Goal: Task Accomplishment & Management: Complete application form

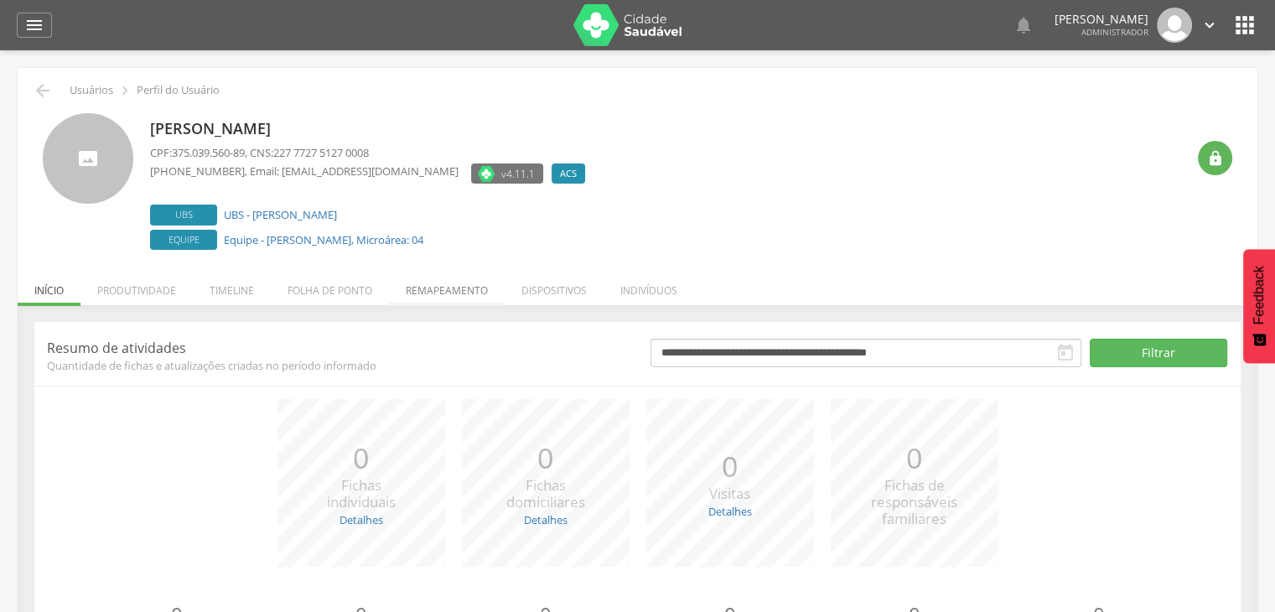
click at [443, 290] on li "Remapeamento" at bounding box center [447, 286] width 116 height 39
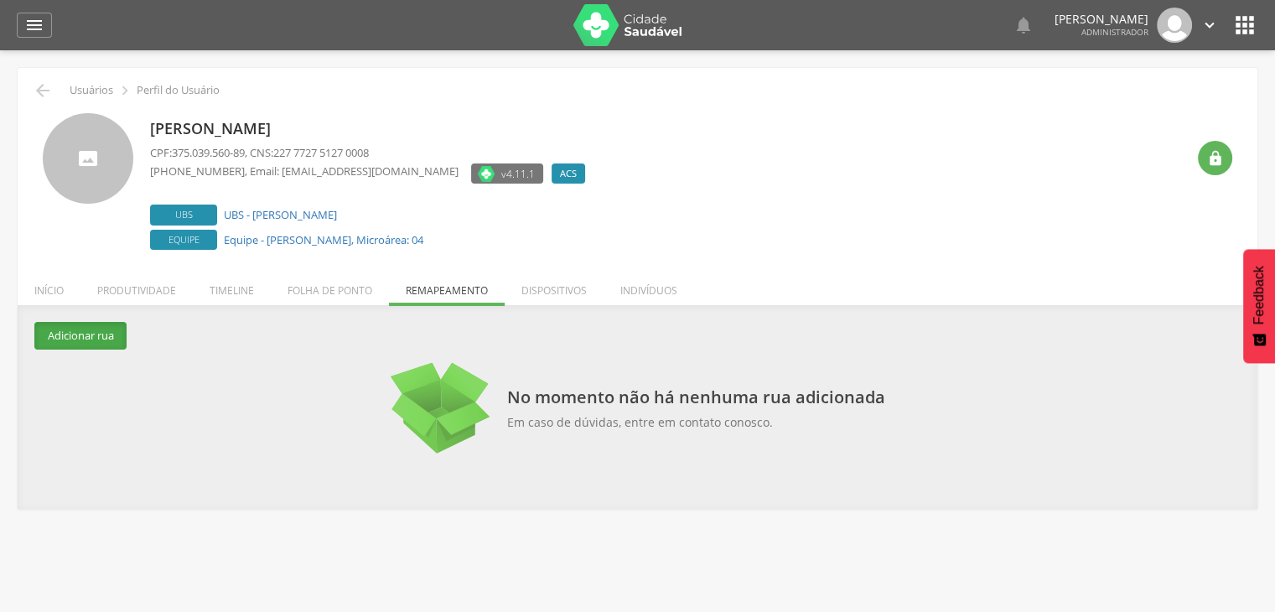
click at [80, 340] on button "Adicionar rua" at bounding box center [80, 336] width 92 height 28
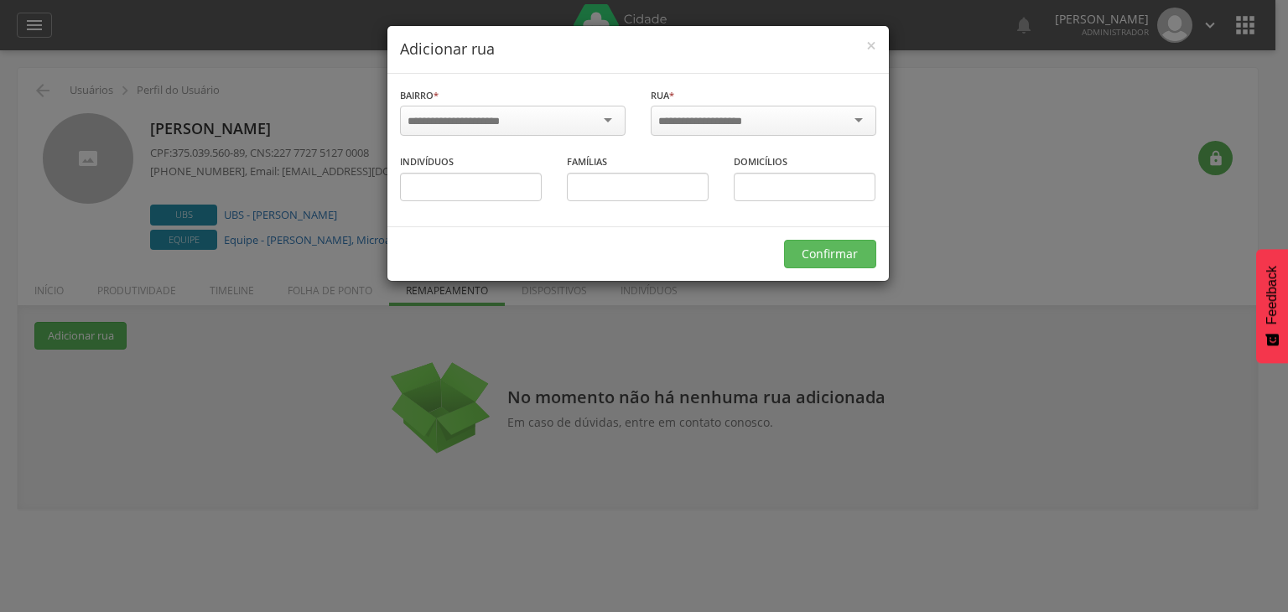
drag, startPoint x: 490, startPoint y: 101, endPoint x: 483, endPoint y: 115, distance: 15.0
click at [490, 101] on div "Bairro * Informe o bairro" at bounding box center [512, 113] width 225 height 54
click at [482, 118] on input "select-one" at bounding box center [464, 121] width 114 height 15
click at [758, 106] on div at bounding box center [762, 121] width 225 height 30
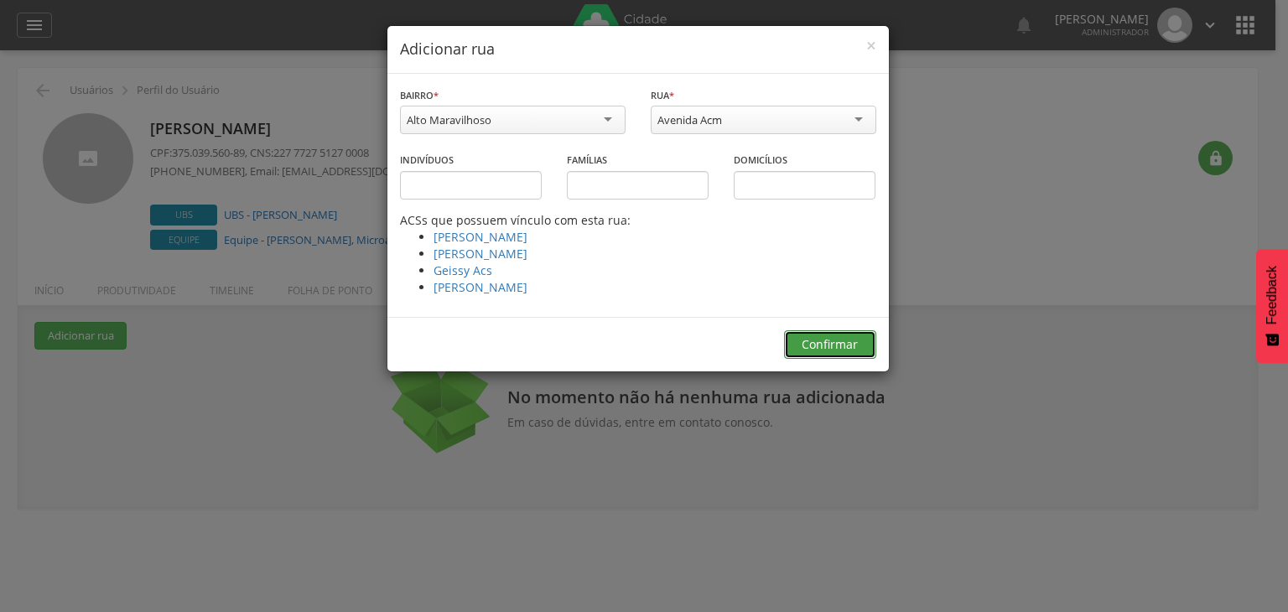
click at [816, 341] on button "Confirmar" at bounding box center [830, 344] width 92 height 29
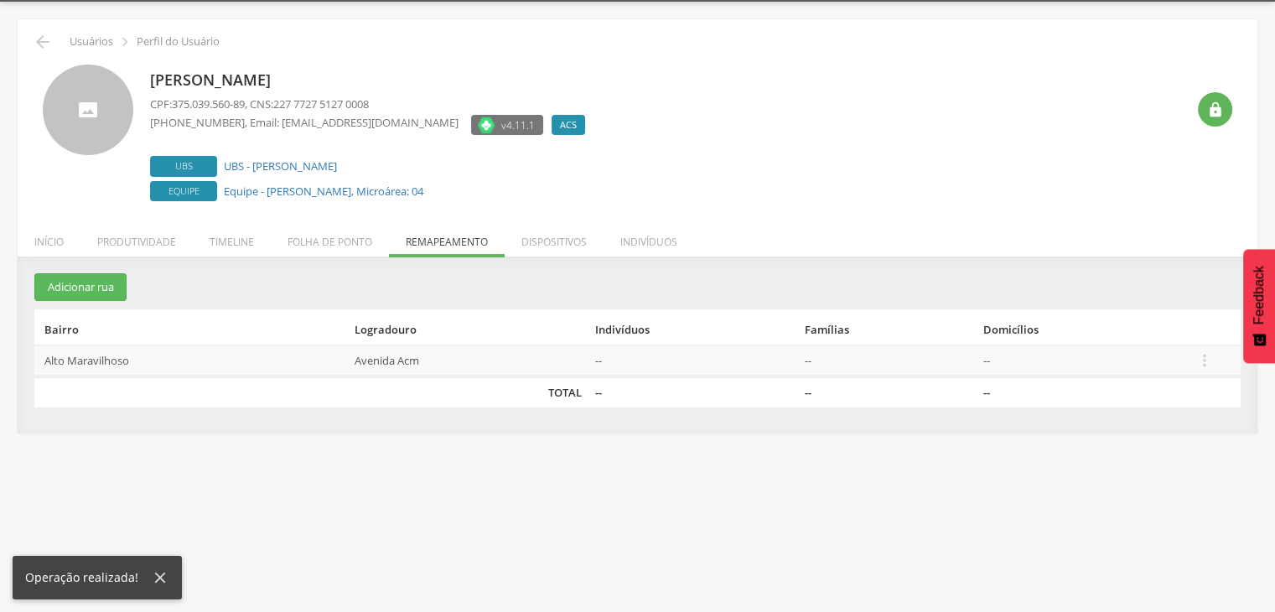
scroll to position [50, 0]
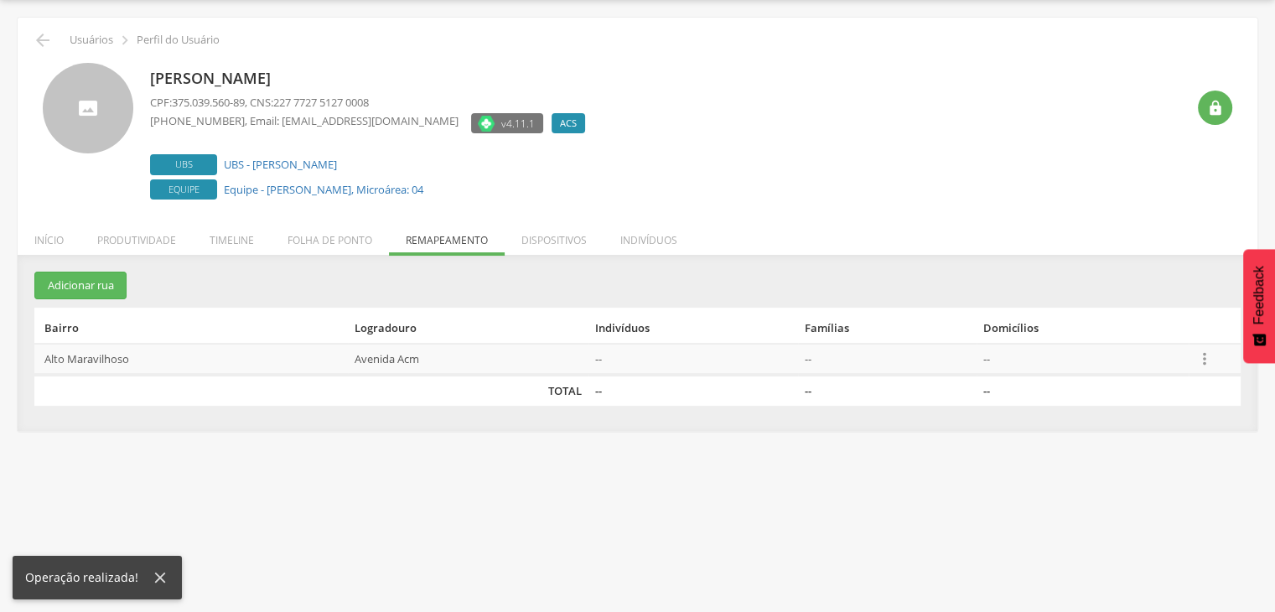
click at [1198, 353] on icon "" at bounding box center [1204, 359] width 18 height 18
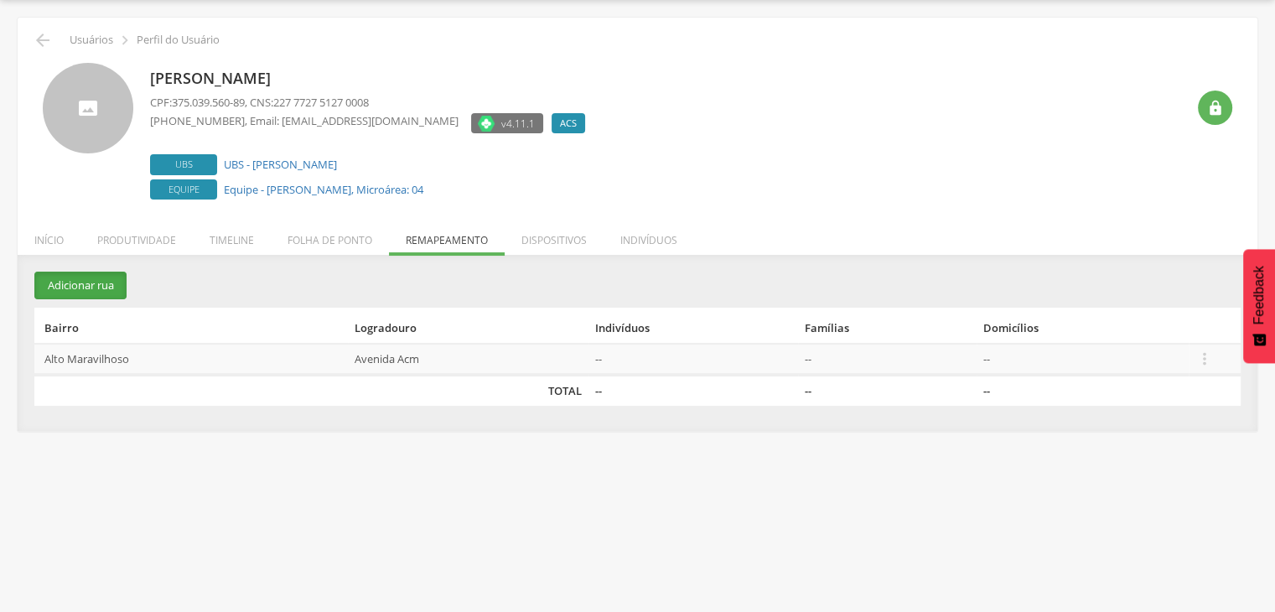
click at [97, 293] on button "Adicionar rua" at bounding box center [80, 286] width 92 height 28
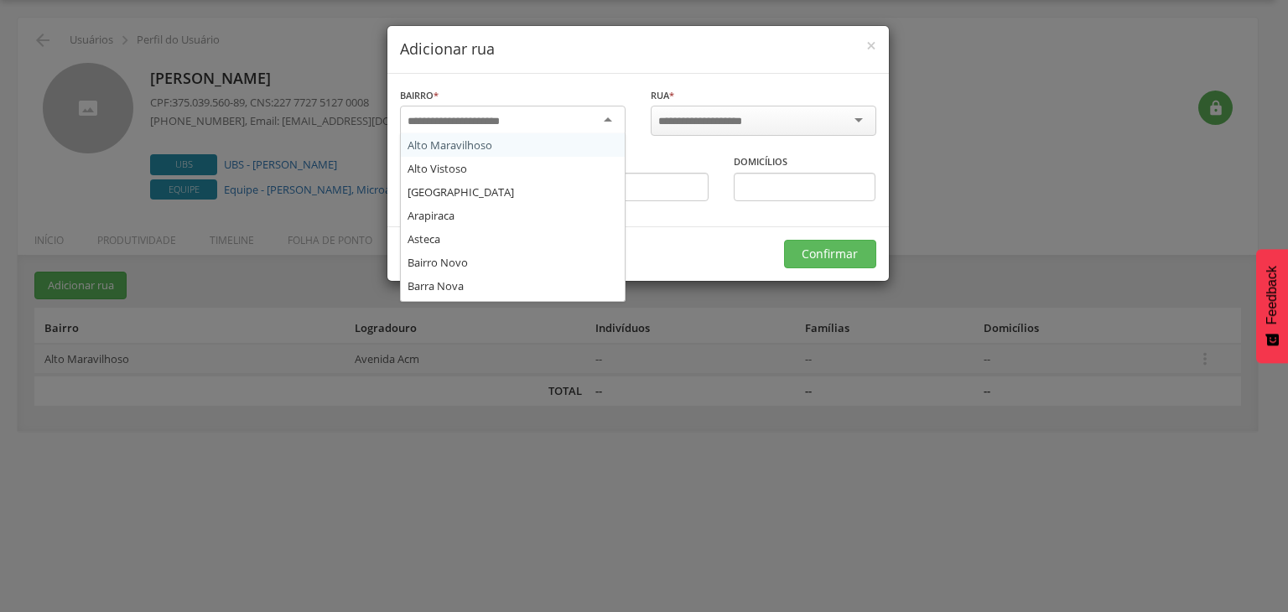
drag, startPoint x: 458, startPoint y: 111, endPoint x: 461, endPoint y: 140, distance: 28.7
click at [458, 114] on input "select-one" at bounding box center [464, 121] width 114 height 15
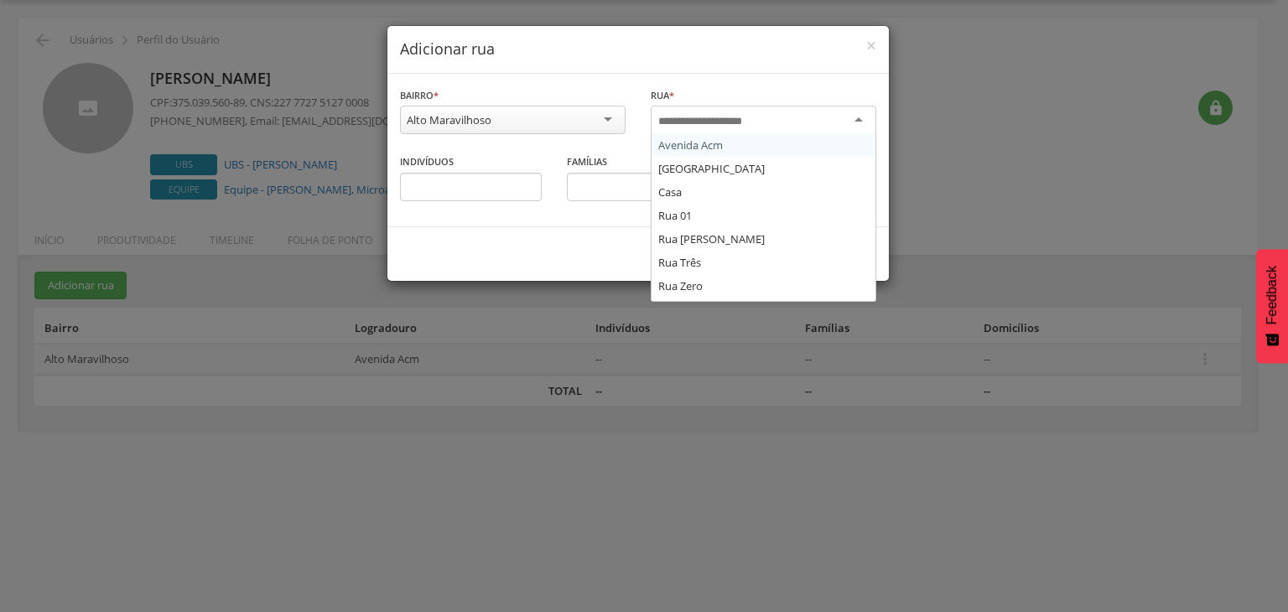
click at [674, 128] on div at bounding box center [762, 121] width 225 height 30
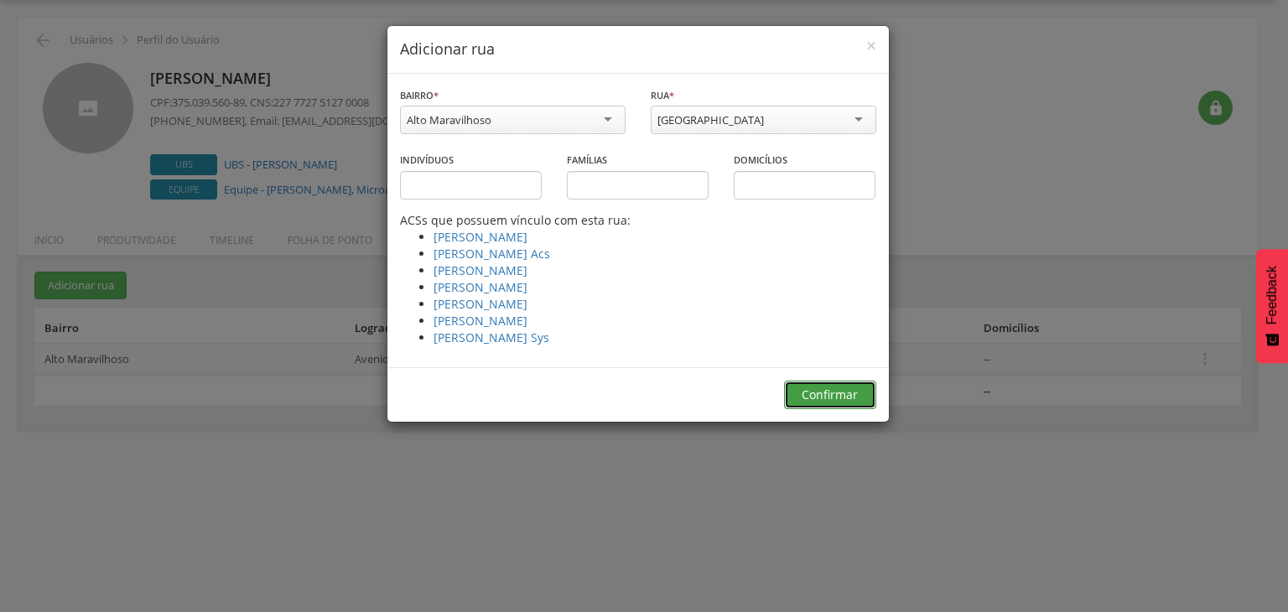
click at [804, 397] on button "Confirmar" at bounding box center [830, 395] width 92 height 29
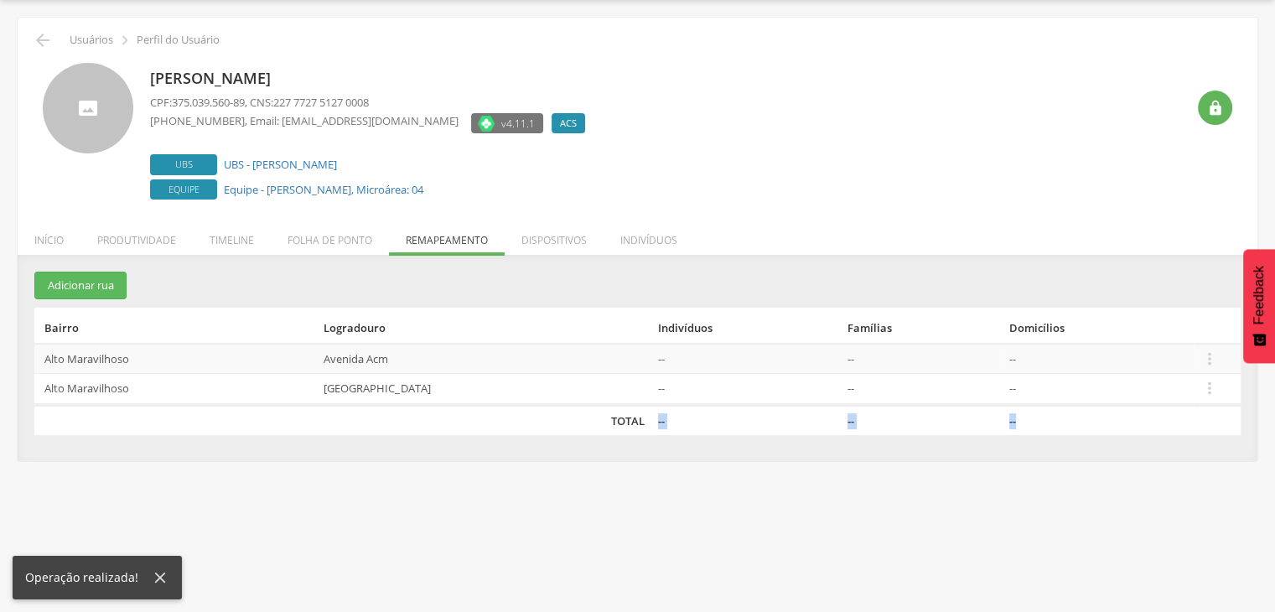
drag, startPoint x: 599, startPoint y: 420, endPoint x: 1241, endPoint y: 411, distance: 642.2
click at [1240, 410] on tr "TOTAL -- -- --" at bounding box center [637, 420] width 1206 height 31
click at [1003, 430] on td "--" at bounding box center [1122, 420] width 238 height 31
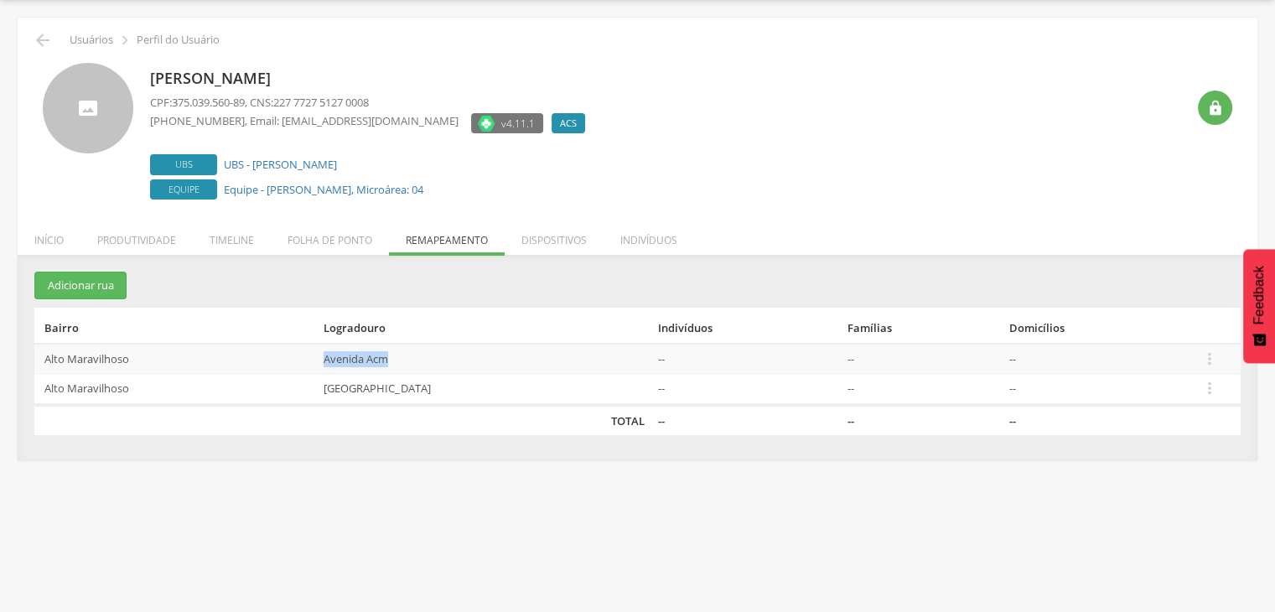
drag, startPoint x: 355, startPoint y: 356, endPoint x: 434, endPoint y: 352, distance: 78.9
click at [434, 352] on td "Avenida Acm" at bounding box center [484, 359] width 334 height 30
drag, startPoint x: 352, startPoint y: 376, endPoint x: 459, endPoint y: 376, distance: 107.3
click at [459, 376] on td "Avenida Dois" at bounding box center [484, 389] width 334 height 31
click at [419, 456] on div "**********" at bounding box center [638, 366] width 1240 height 189
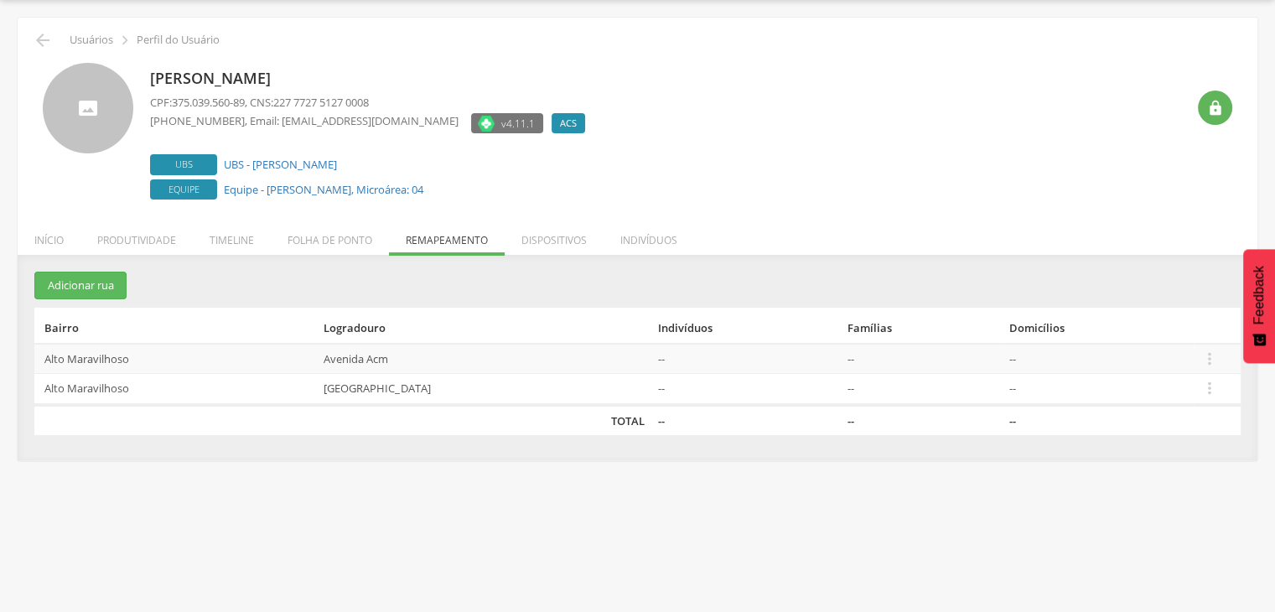
click at [1194, 356] on td " Editar Alocar famílias Desalocar famílias Desvincular ACS" at bounding box center [1217, 359] width 47 height 30
click at [1200, 356] on icon "" at bounding box center [1209, 359] width 18 height 18
click at [1170, 276] on link "Alocar famílias" at bounding box center [1208, 277] width 132 height 21
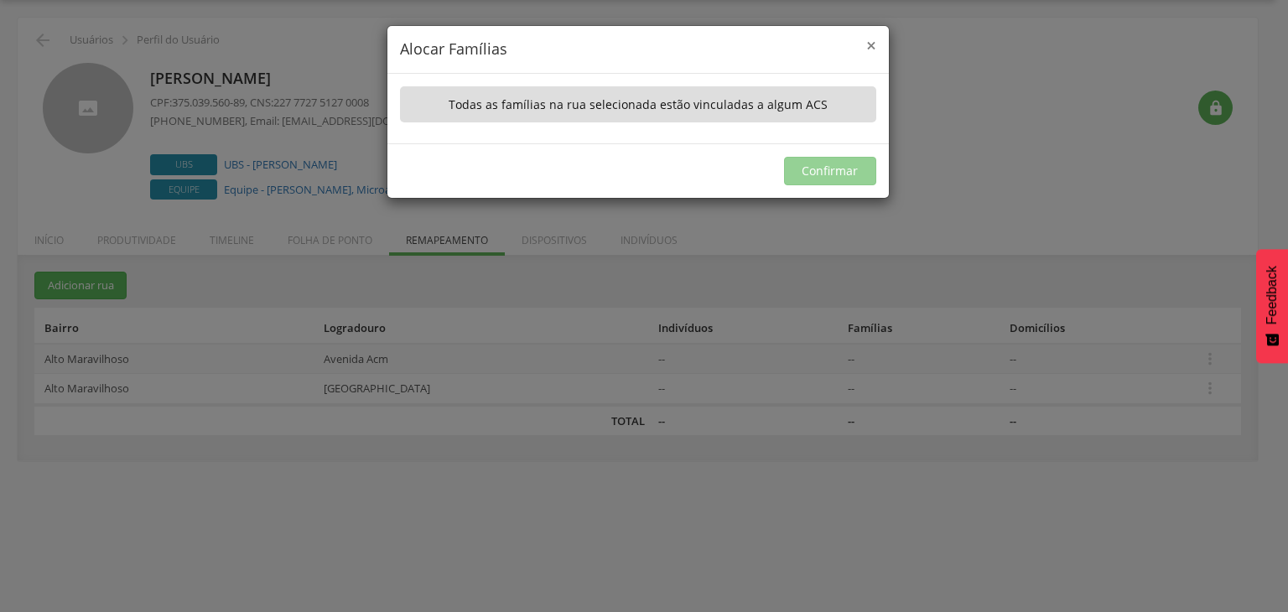
click at [874, 44] on span "×" at bounding box center [871, 45] width 10 height 23
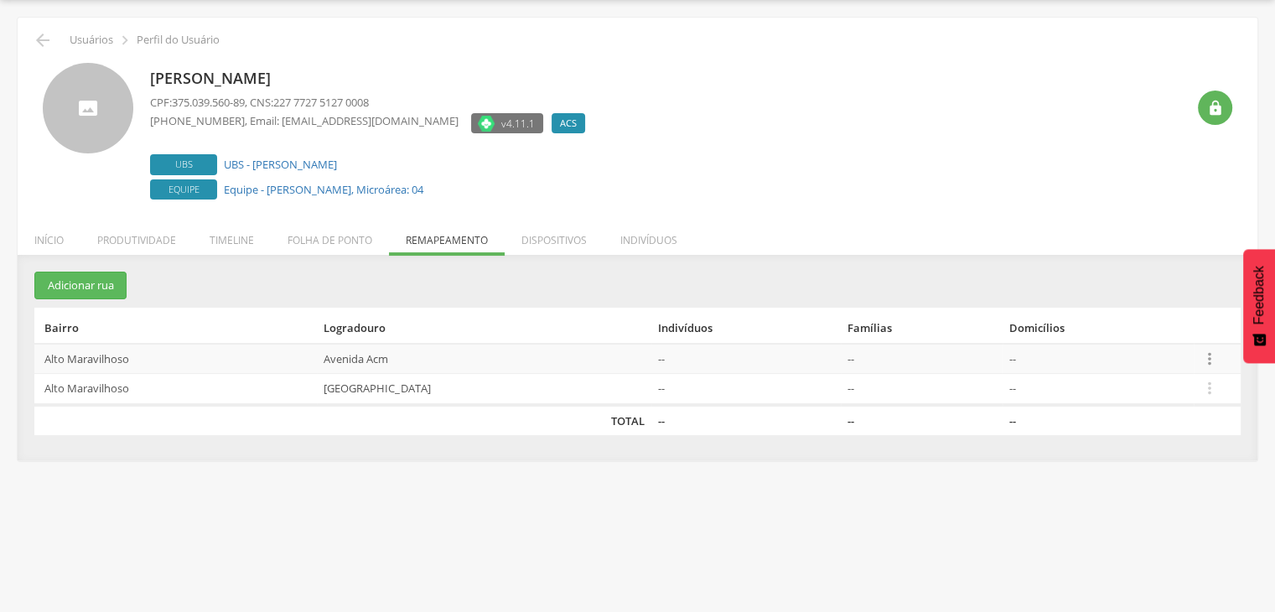
click at [1213, 352] on td " Editar Alocar famílias Desalocar famílias Desvincular ACS" at bounding box center [1217, 359] width 47 height 30
click at [1205, 353] on icon "" at bounding box center [1209, 359] width 18 height 18
click at [1184, 382] on link "Alocar famílias" at bounding box center [1208, 379] width 132 height 21
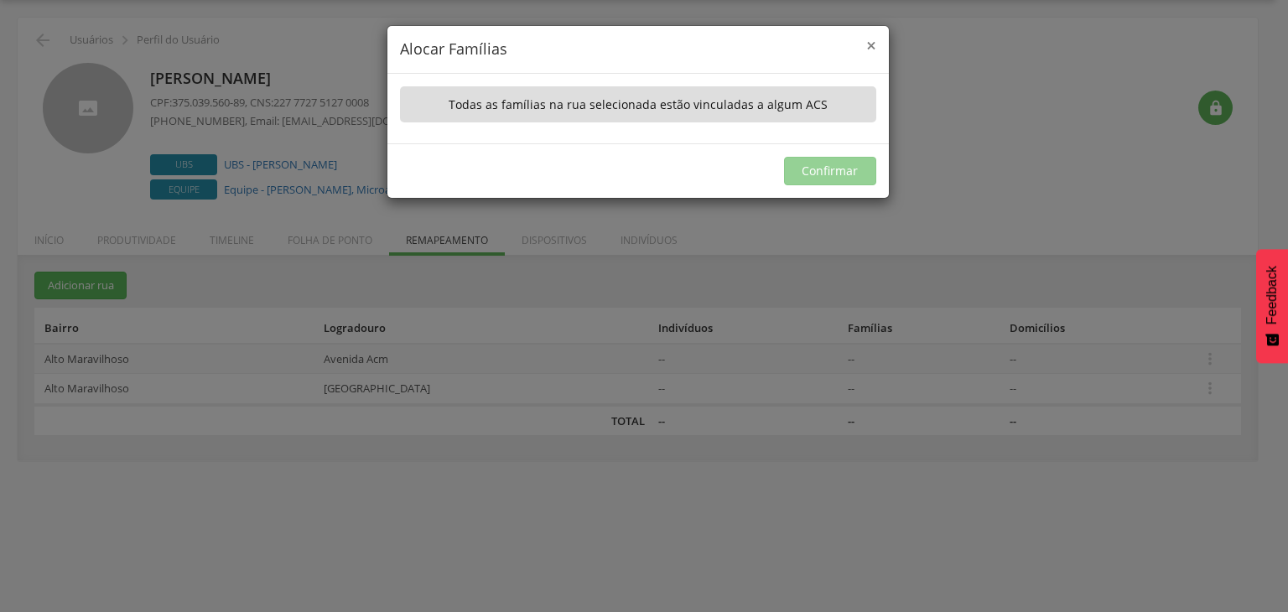
drag, startPoint x: 872, startPoint y: 38, endPoint x: 867, endPoint y: 49, distance: 12.0
click at [870, 44] on span "×" at bounding box center [871, 45] width 10 height 23
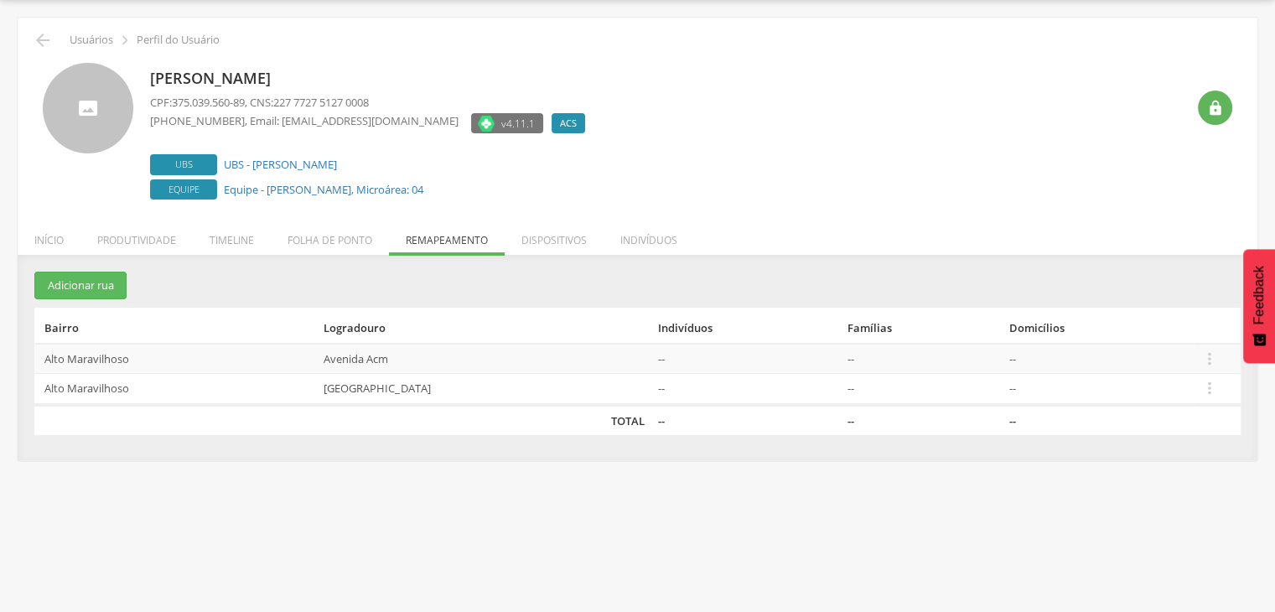
click at [459, 230] on div " Usuários  Perfil do Usuário Evilasio Moreira CPF: 375.039.560-89 , CNS: 227 …" at bounding box center [638, 239] width 1240 height 443
click at [1204, 389] on icon "" at bounding box center [1209, 388] width 18 height 18
click at [651, 316] on th "Indivíduos" at bounding box center [745, 326] width 189 height 36
click at [59, 279] on button "Adicionar rua" at bounding box center [80, 286] width 92 height 28
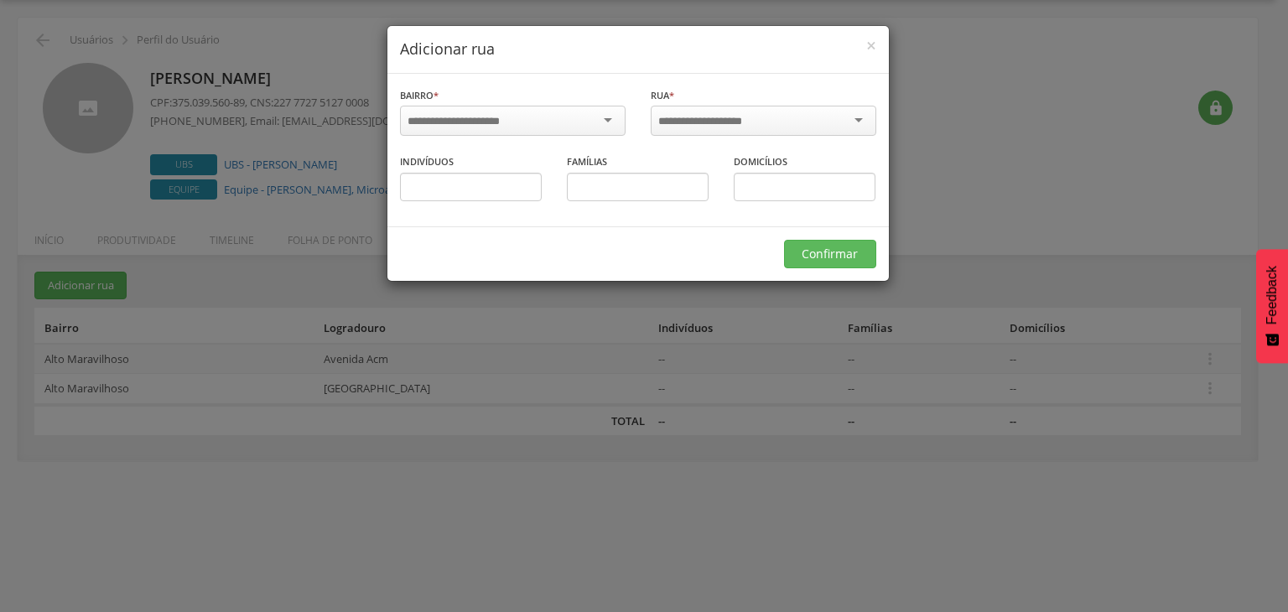
click at [502, 127] on input "select-one" at bounding box center [464, 121] width 114 height 15
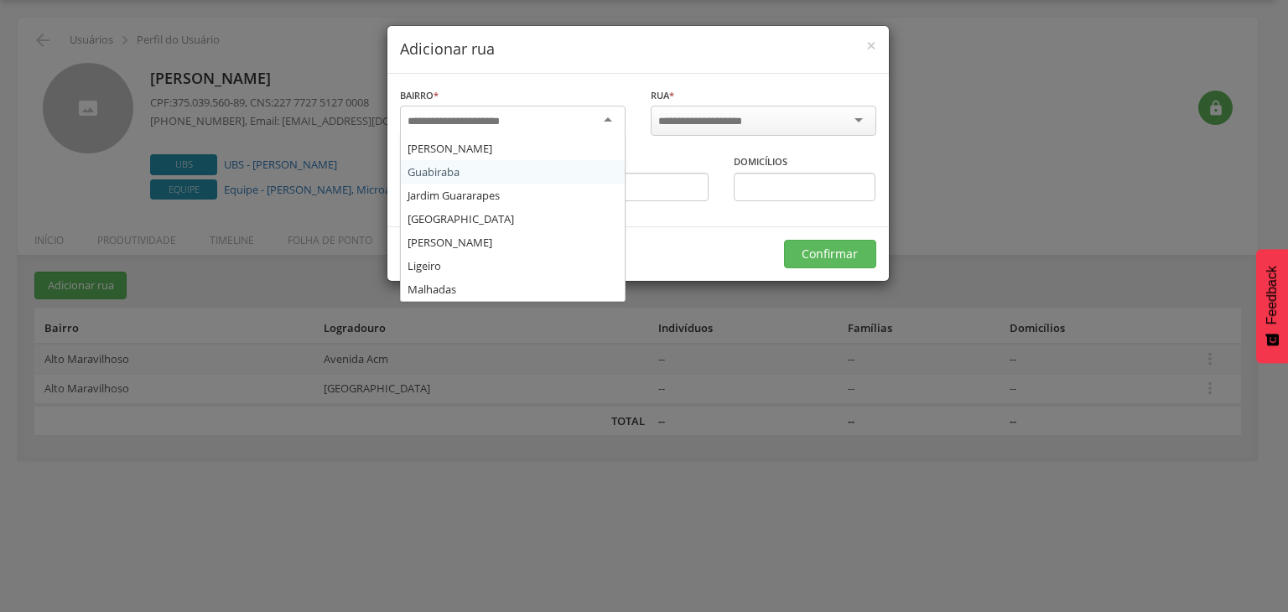
scroll to position [168, 0]
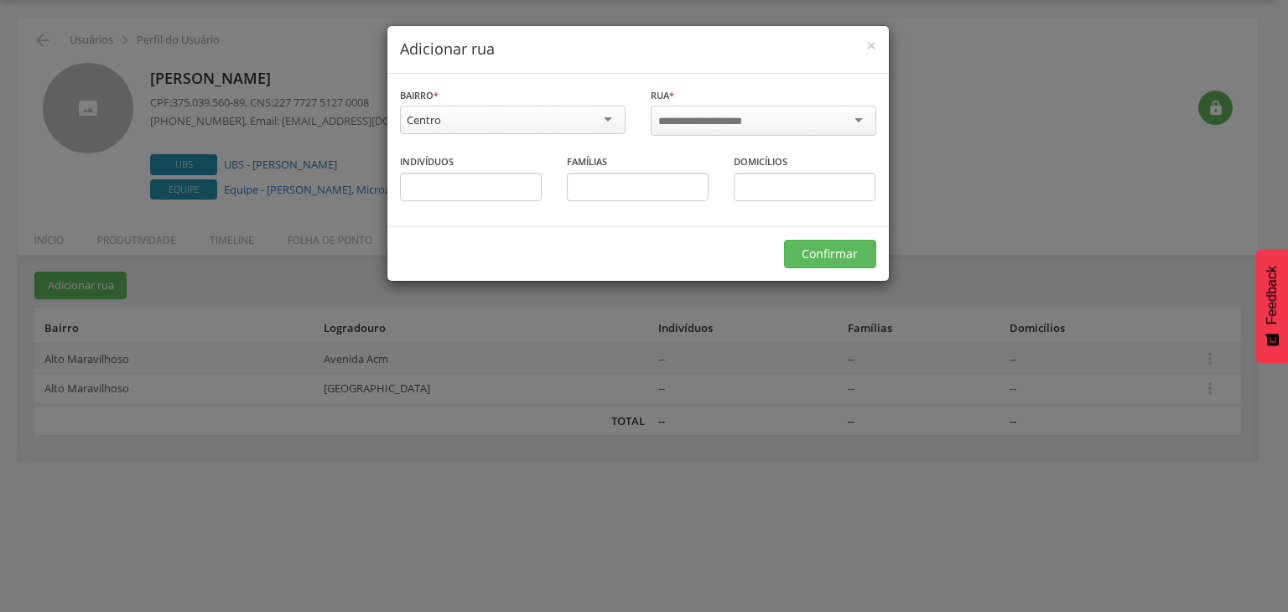
click at [718, 123] on input "select-one" at bounding box center [711, 121] width 106 height 15
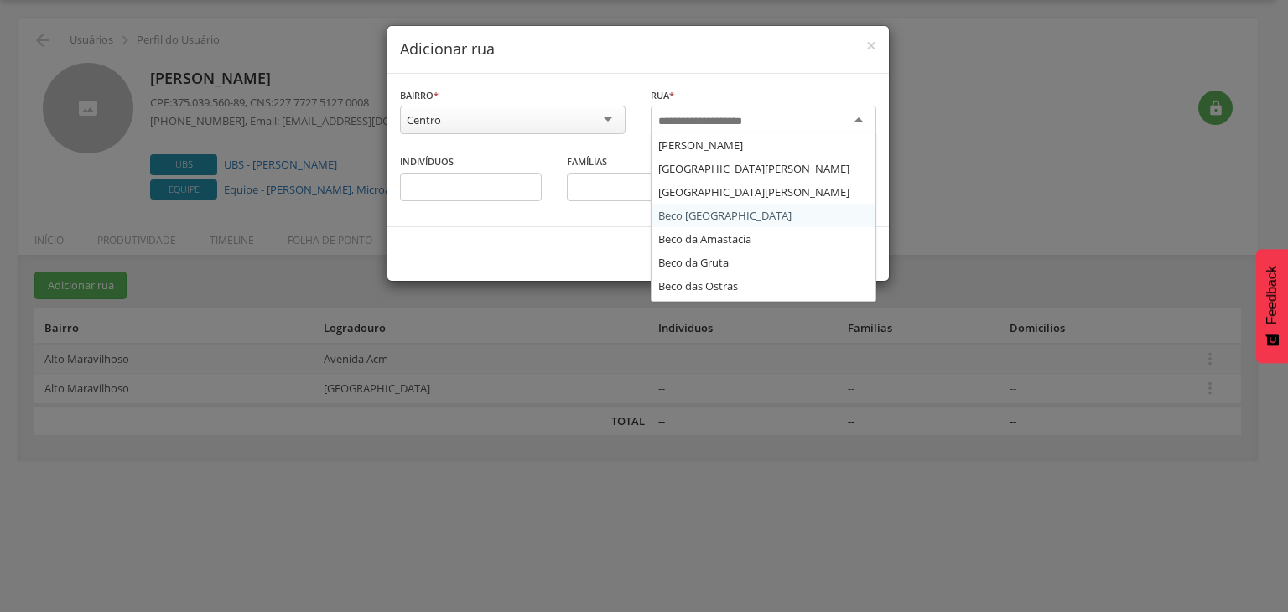
click at [575, 243] on div "Confirmar" at bounding box center [637, 253] width 501 height 54
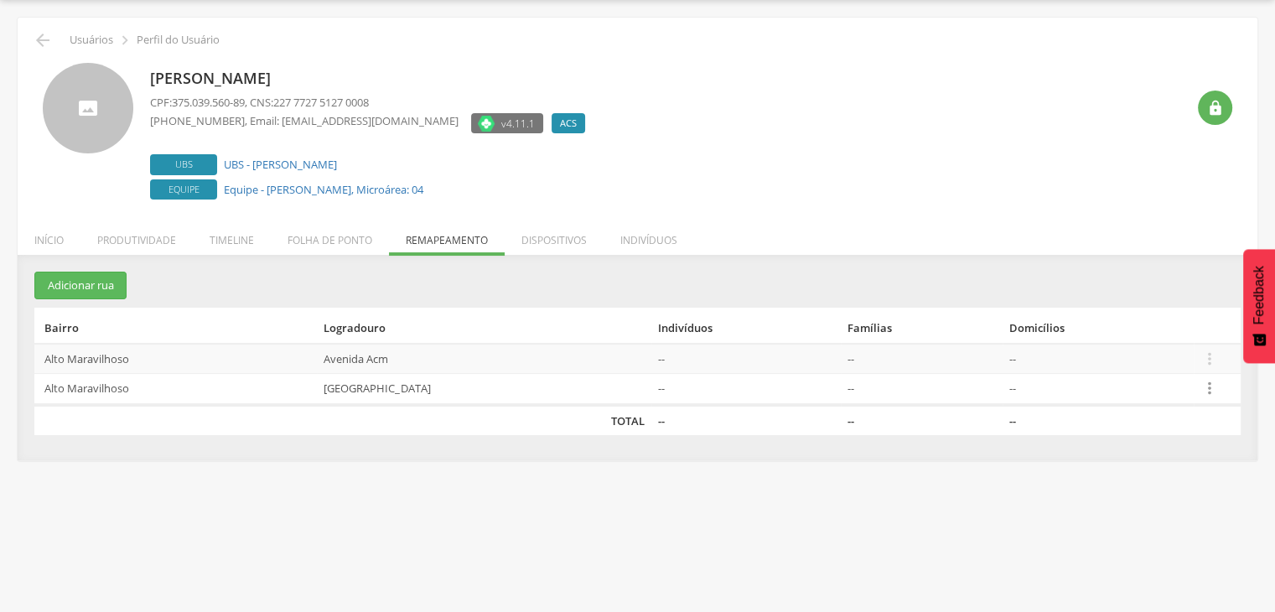
click at [1200, 393] on icon "" at bounding box center [1209, 388] width 18 height 18
click at [1190, 407] on link "Alocar famílias" at bounding box center [1208, 408] width 132 height 21
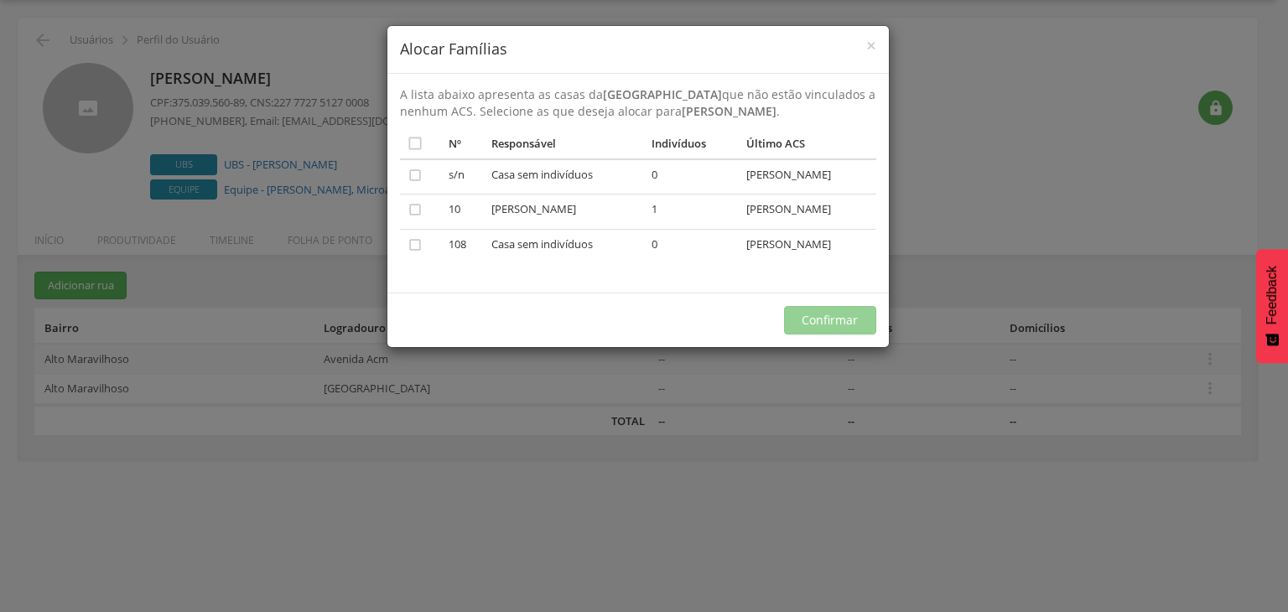
click at [418, 142] on icon "" at bounding box center [415, 143] width 17 height 17
click at [848, 313] on button "Confirmar" at bounding box center [830, 320] width 92 height 29
click at [838, 319] on button "Confirmar" at bounding box center [830, 320] width 92 height 29
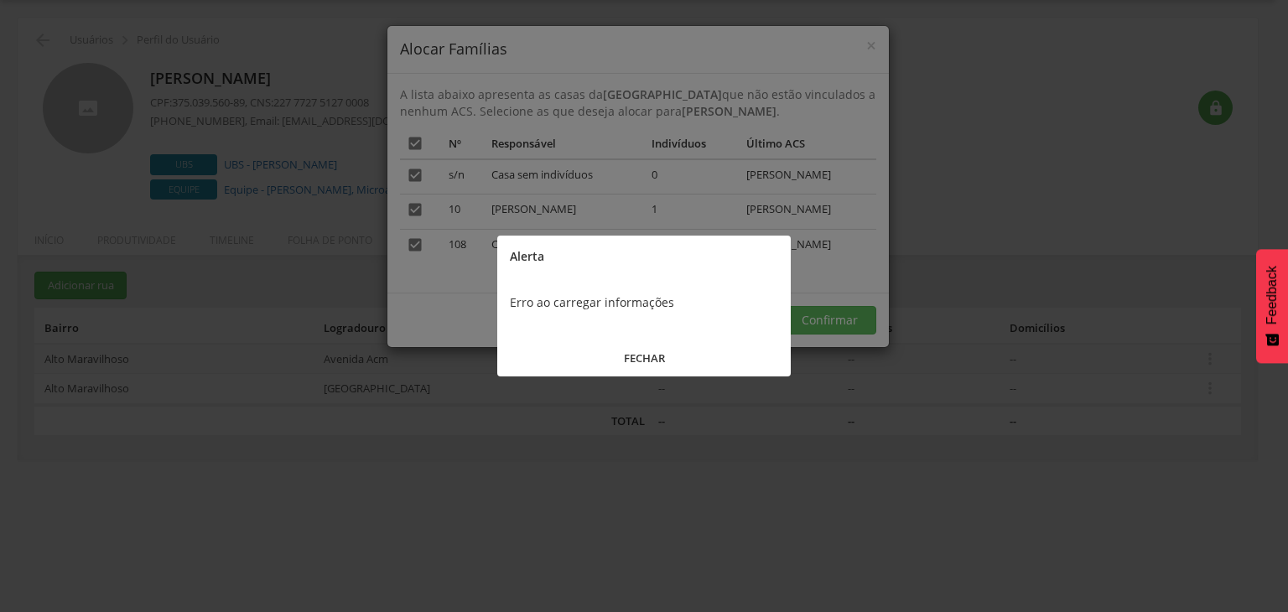
click at [704, 341] on button "FECHAR" at bounding box center [643, 358] width 293 height 36
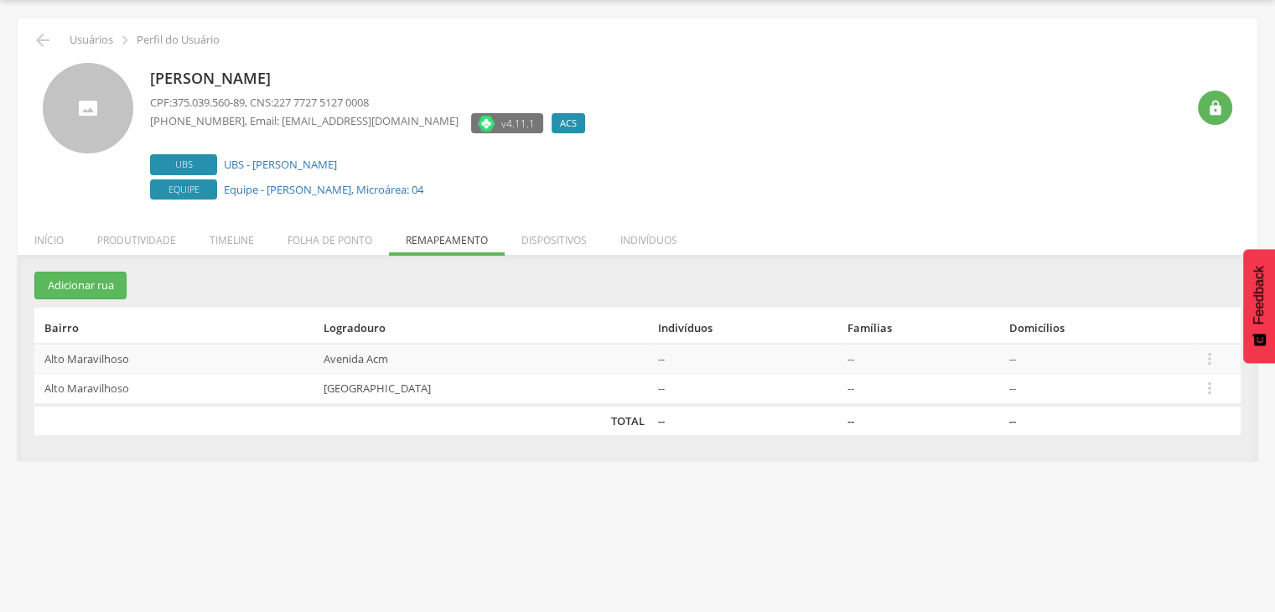
click at [137, 282] on section "Adicionar rua Bairro Logradouro Indivíduos Famílias Domicílios Alto Maravilhoso…" at bounding box center [637, 353] width 1206 height 163
click at [100, 288] on button "Adicionar rua" at bounding box center [80, 286] width 92 height 28
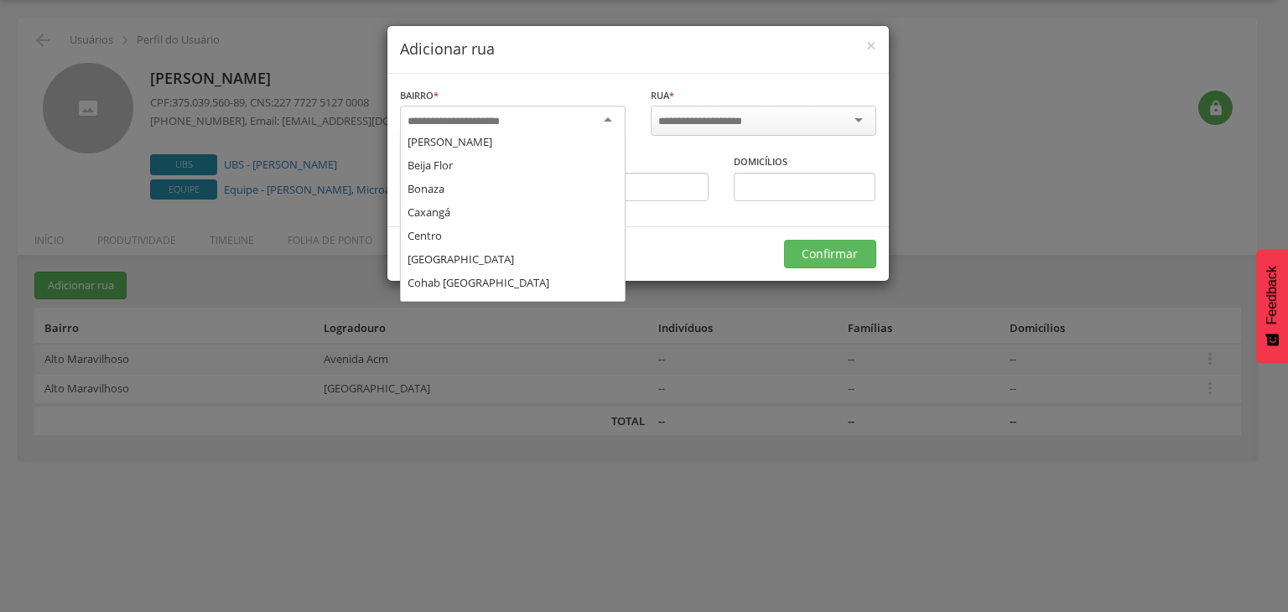
click at [509, 115] on input "select-one" at bounding box center [464, 121] width 114 height 15
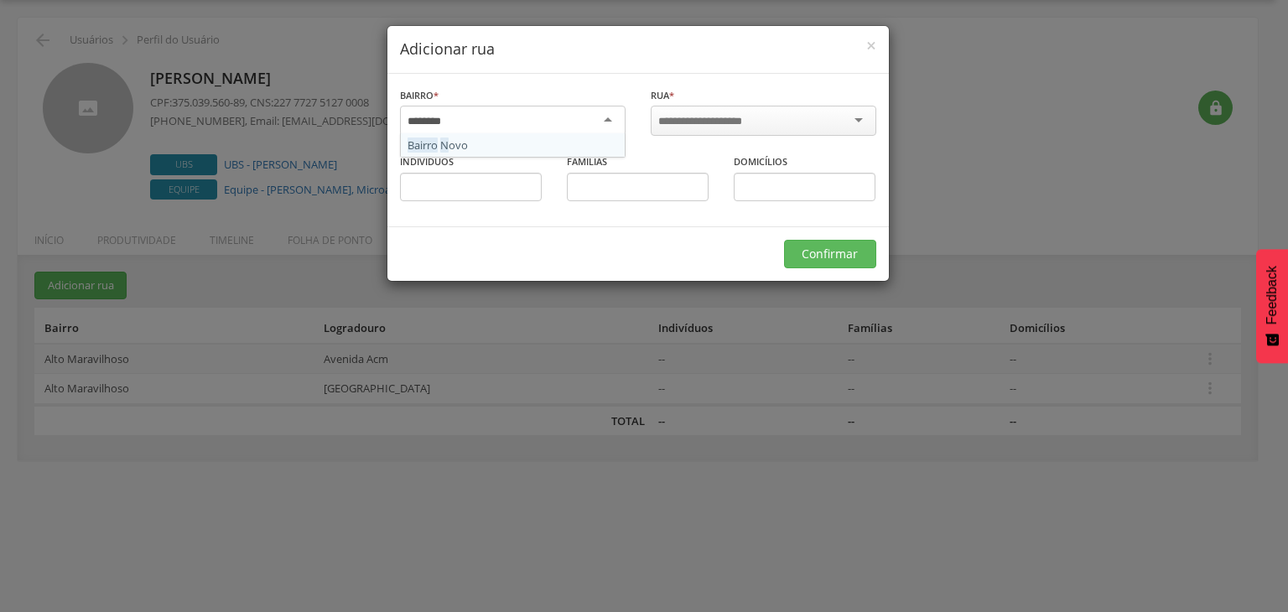
type input "*********"
click at [666, 125] on input "select-one" at bounding box center [711, 121] width 106 height 15
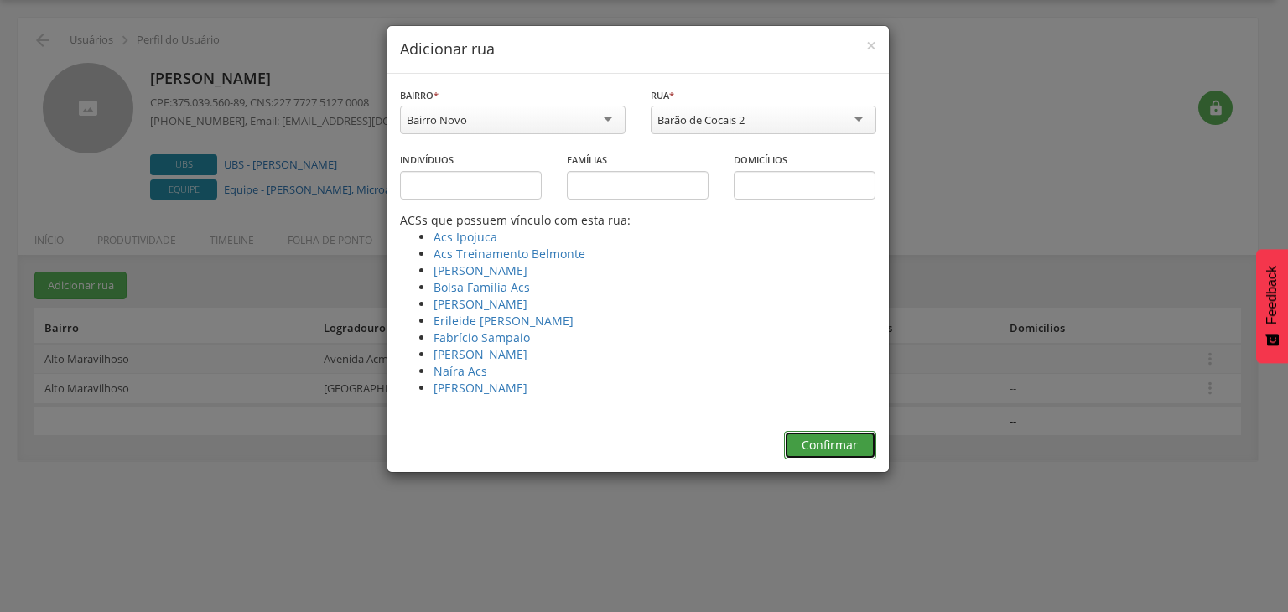
click at [834, 440] on button "Confirmar" at bounding box center [830, 445] width 92 height 29
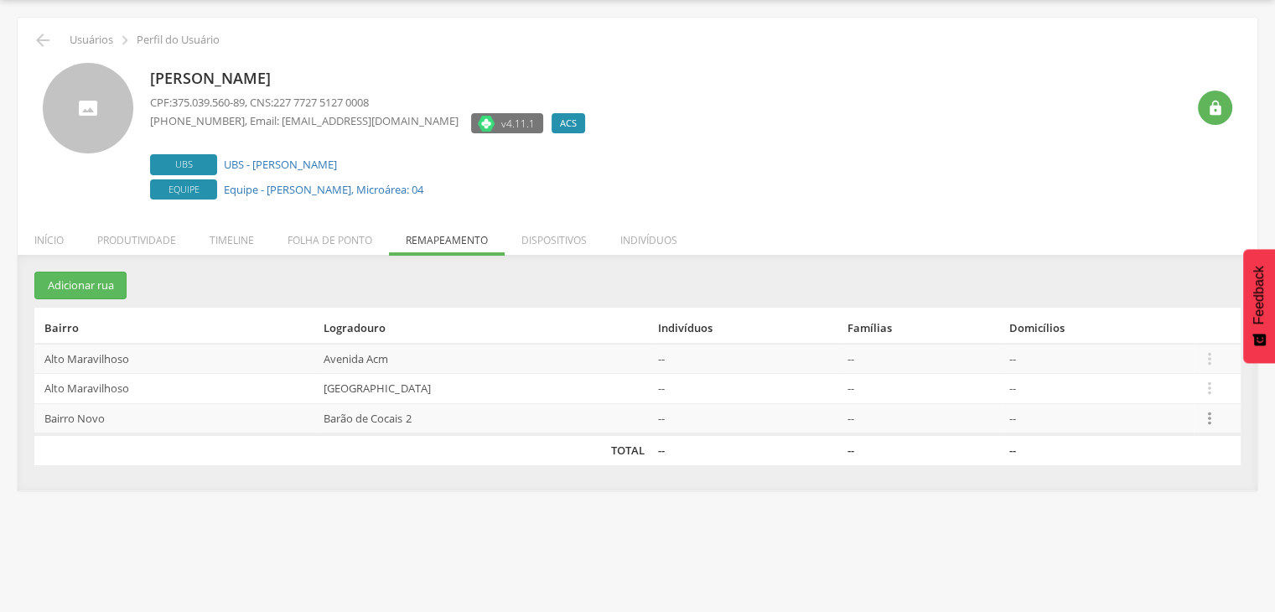
click at [1202, 415] on icon "" at bounding box center [1209, 418] width 18 height 18
click at [1178, 327] on link "Alocar famílias" at bounding box center [1205, 337] width 132 height 21
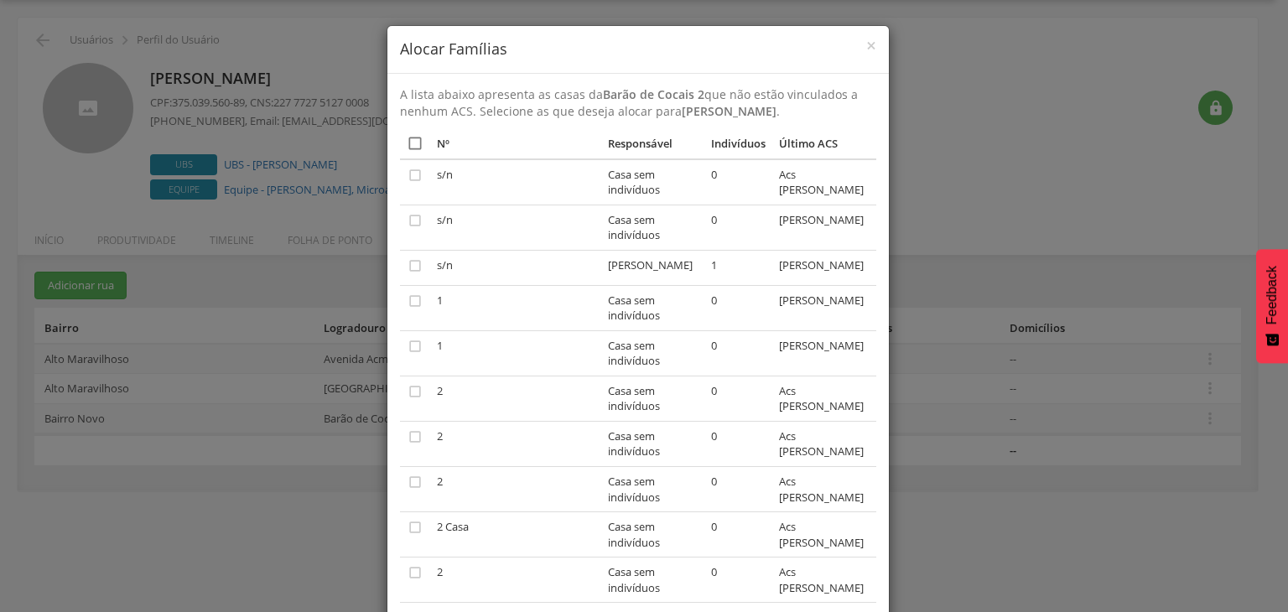
click at [407, 147] on icon "" at bounding box center [415, 143] width 17 height 17
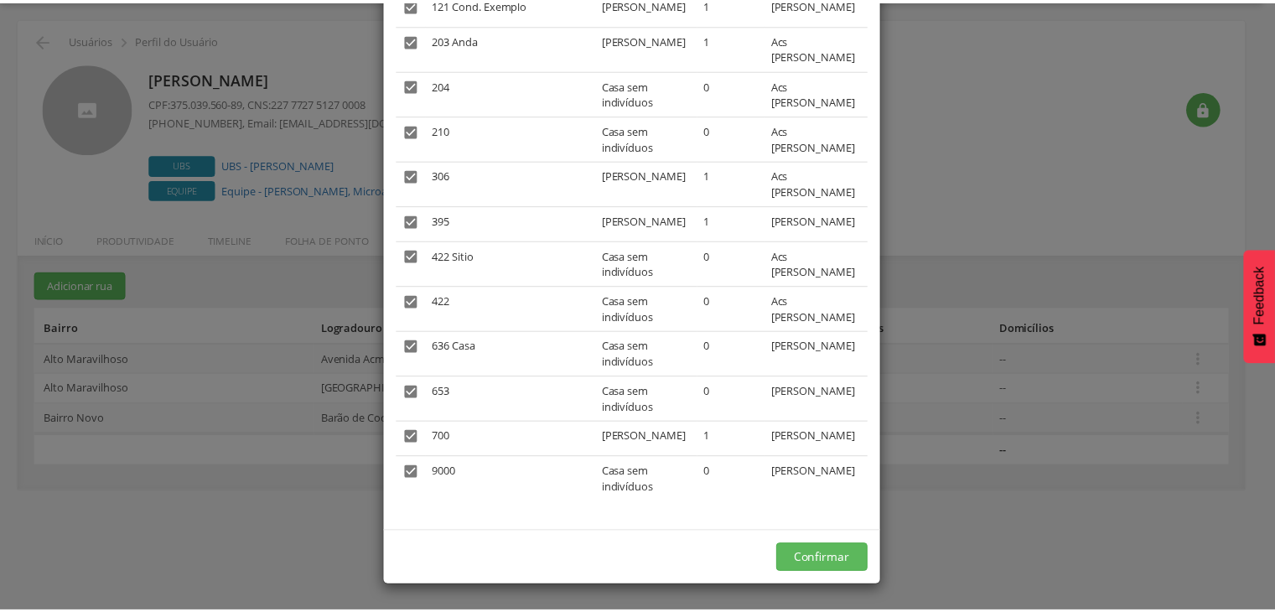
scroll to position [4396, 0]
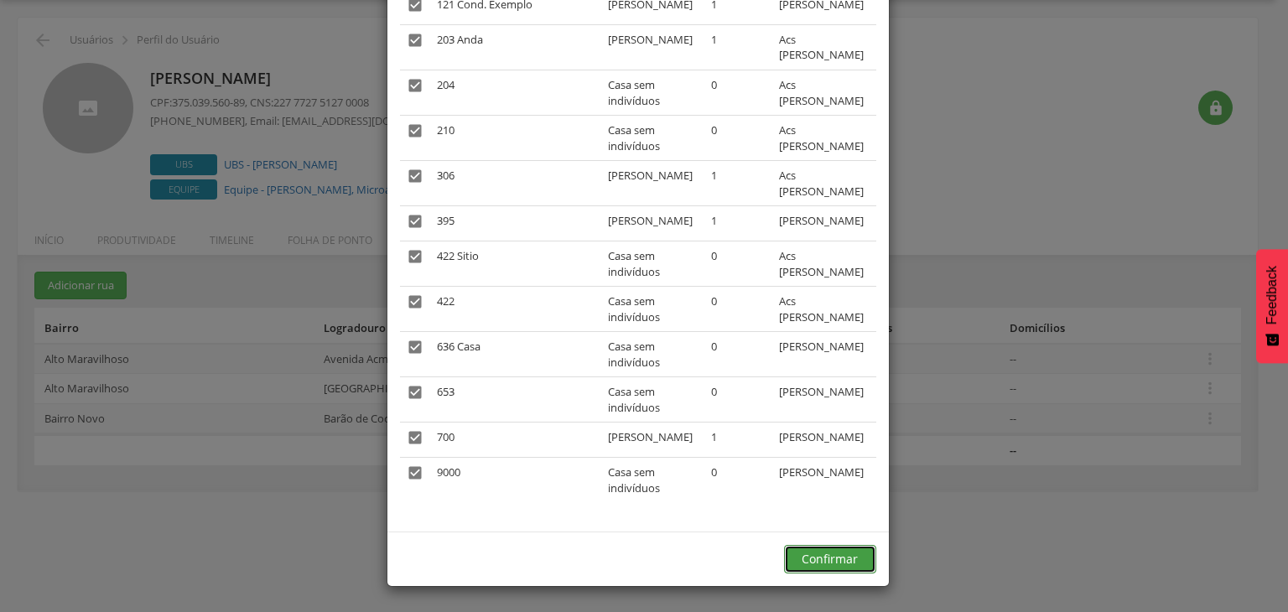
click at [811, 554] on button "Confirmar" at bounding box center [830, 559] width 92 height 29
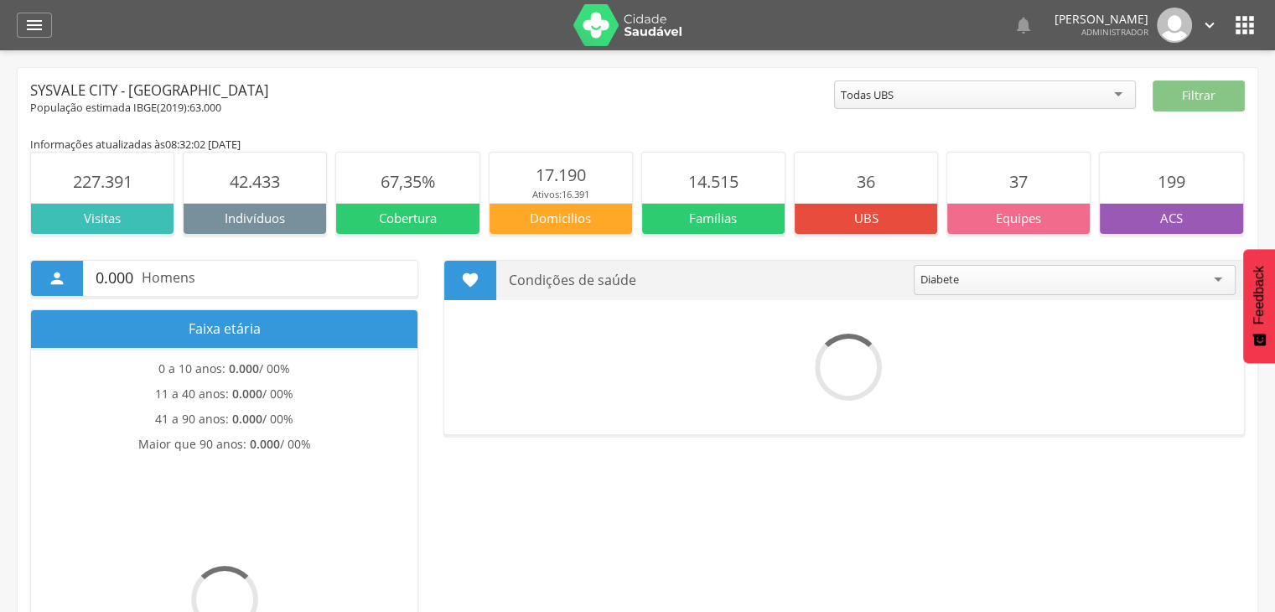
click at [1245, 29] on icon "" at bounding box center [1244, 25] width 27 height 27
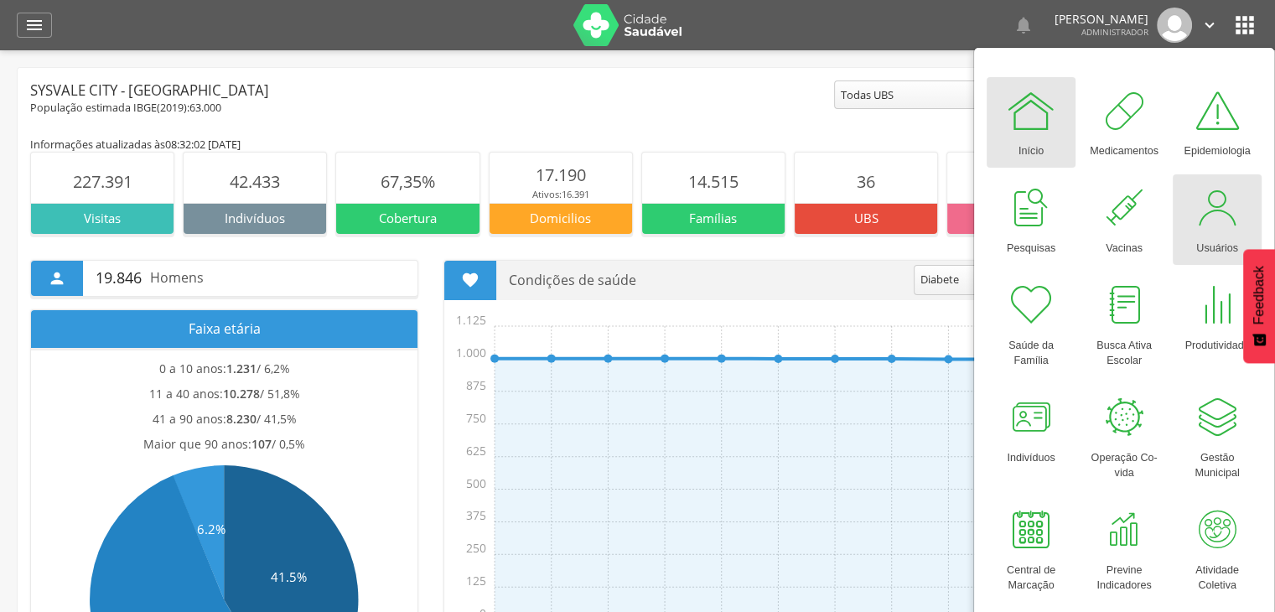
click at [1221, 224] on div at bounding box center [1217, 208] width 50 height 50
